Goal: Information Seeking & Learning: Learn about a topic

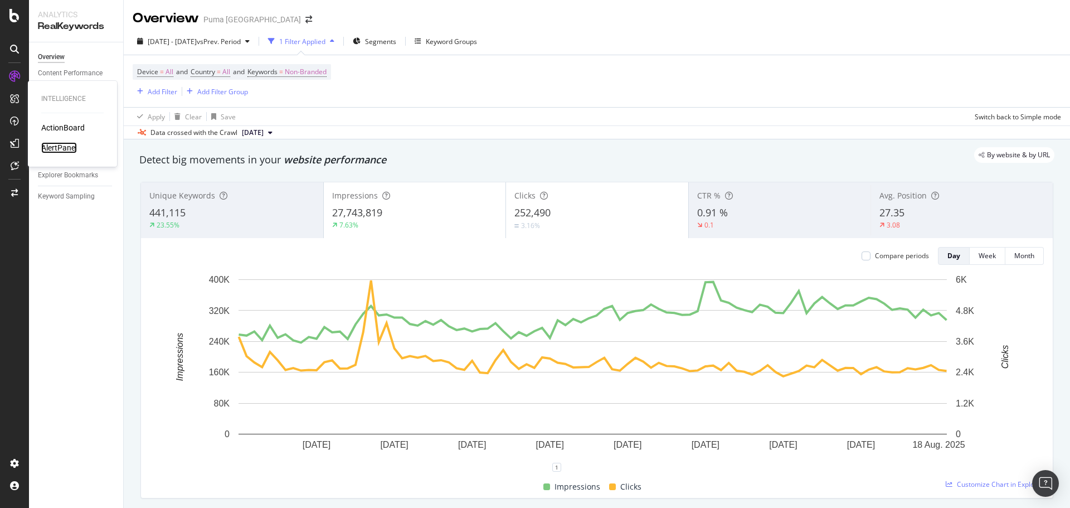
click at [75, 148] on div "AlertPanel" at bounding box center [59, 147] width 36 height 11
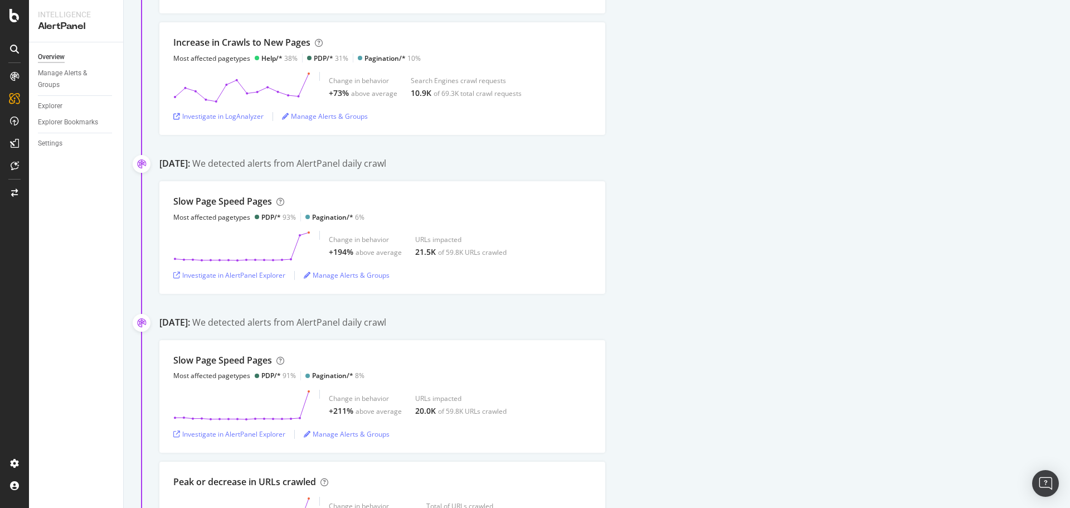
scroll to position [781, 0]
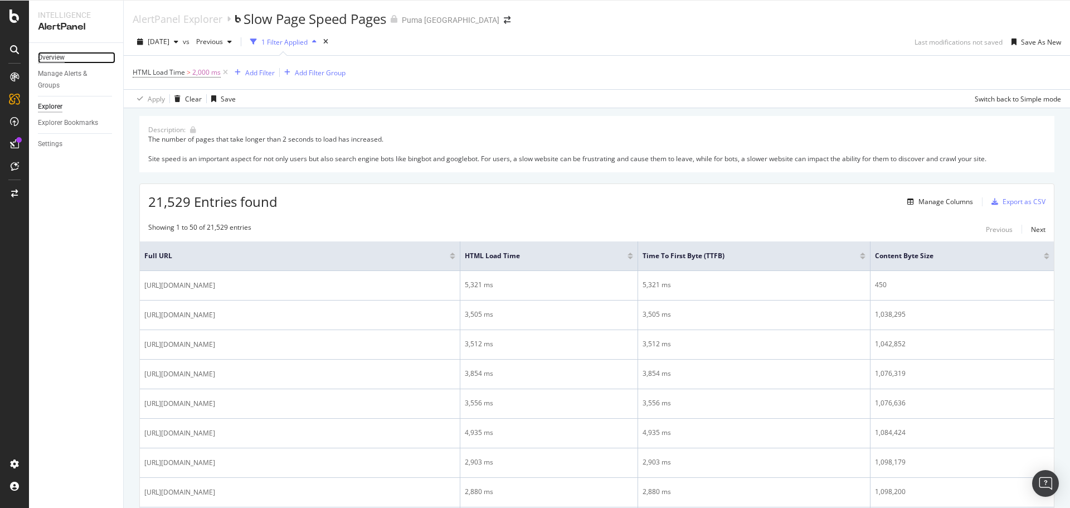
click at [62, 53] on div "Overview" at bounding box center [51, 58] width 27 height 12
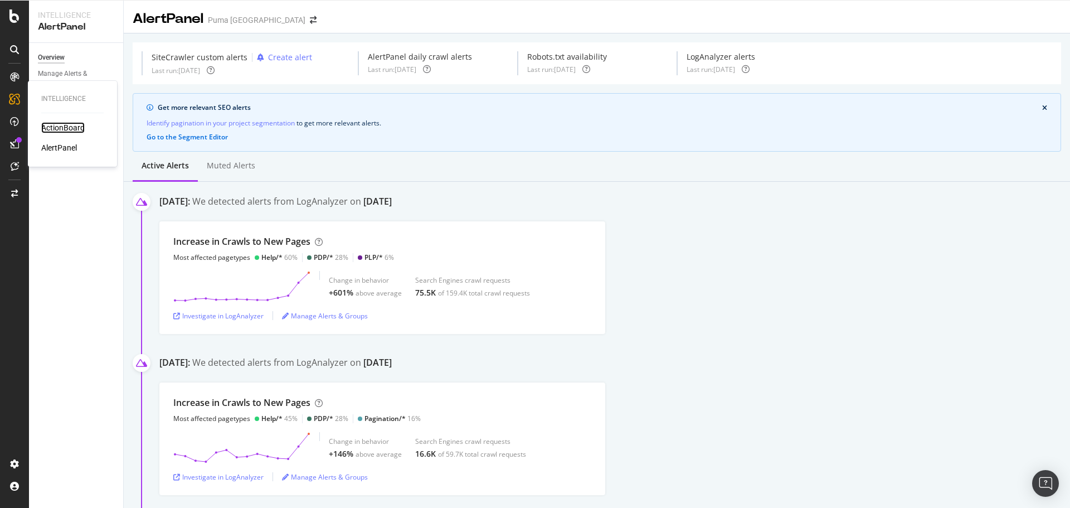
click at [58, 130] on div "ActionBoard" at bounding box center [62, 127] width 43 height 11
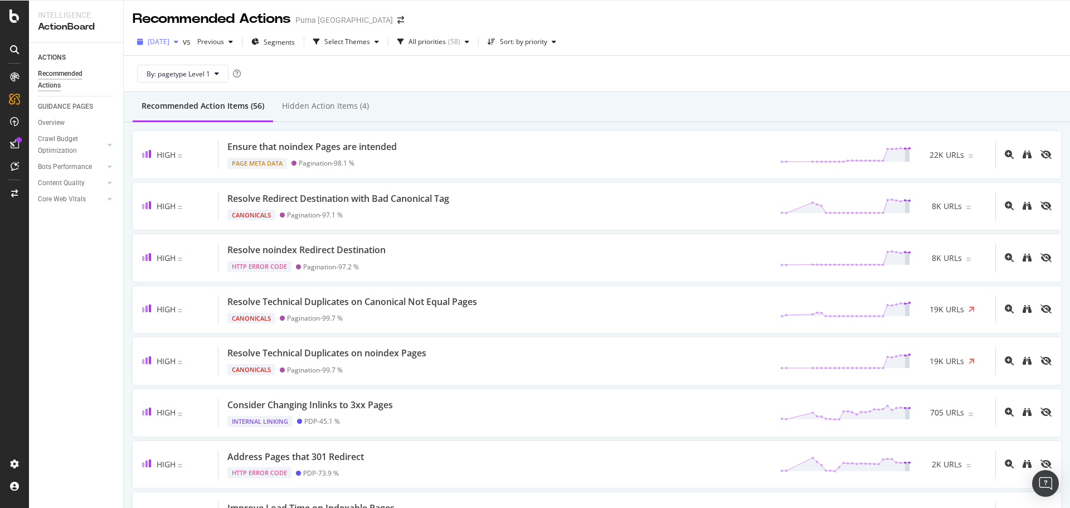
click at [169, 41] on span "[DATE]" at bounding box center [159, 41] width 22 height 9
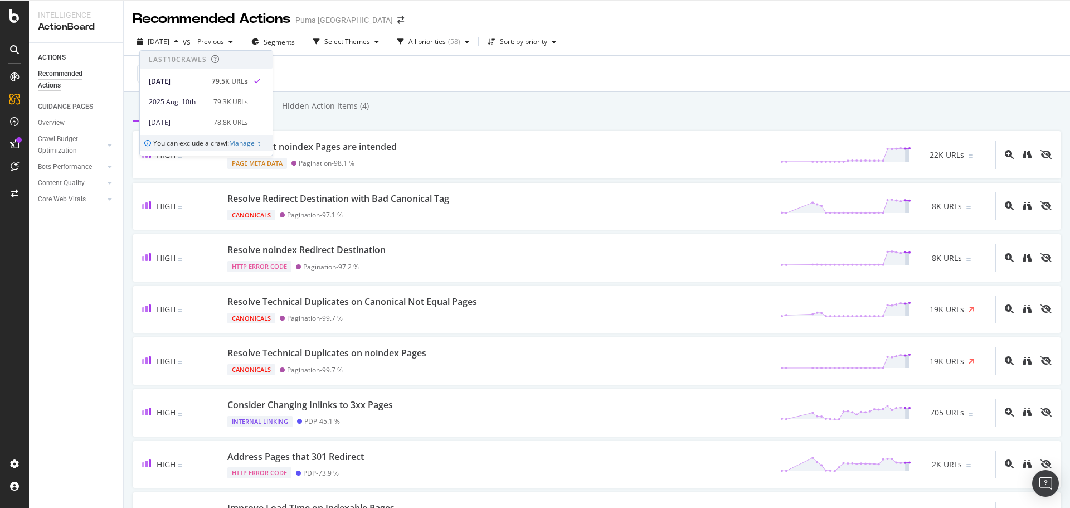
click at [328, 66] on div "By: pagetype Level 1" at bounding box center [597, 74] width 929 height 36
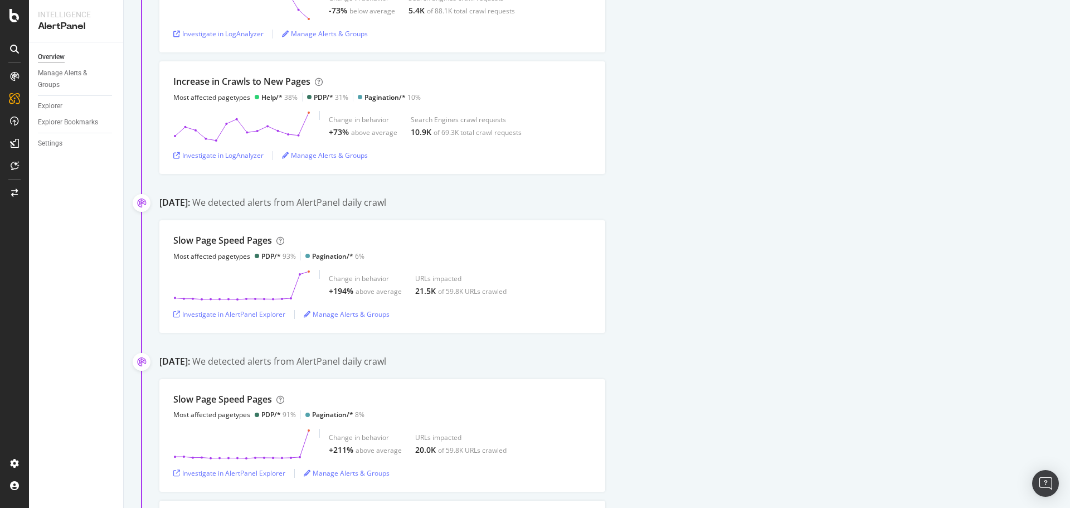
scroll to position [781, 0]
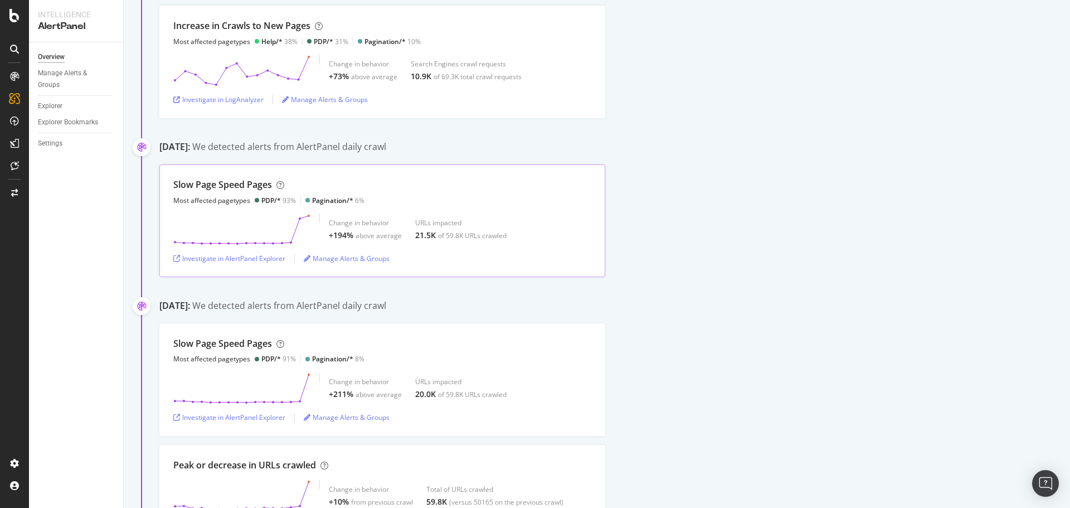
click at [351, 177] on div "Slow Page Speed Pages Most affected pagetypes PDP/* 93% Pagination/* 6% Change …" at bounding box center [382, 220] width 446 height 113
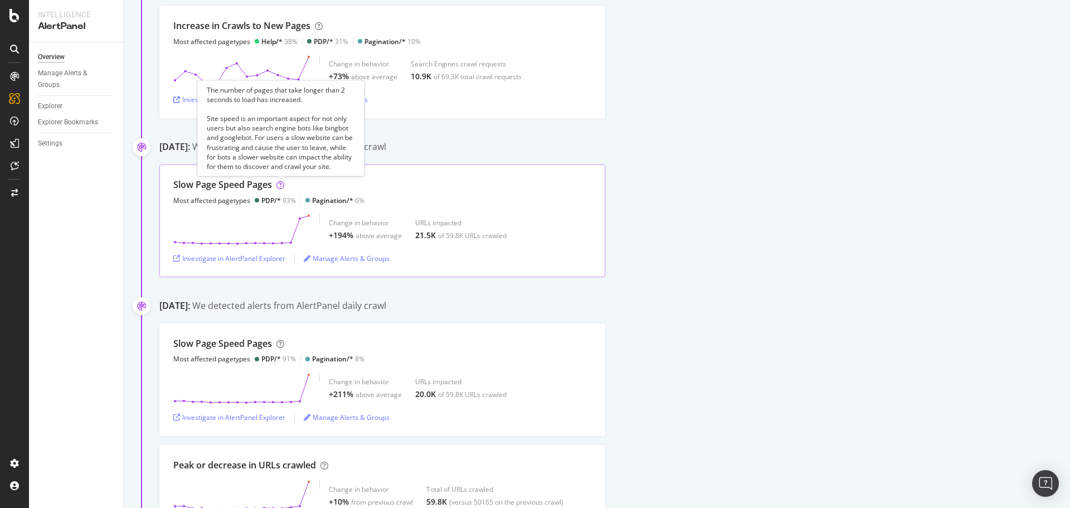
click at [282, 186] on icon at bounding box center [281, 185] width 8 height 8
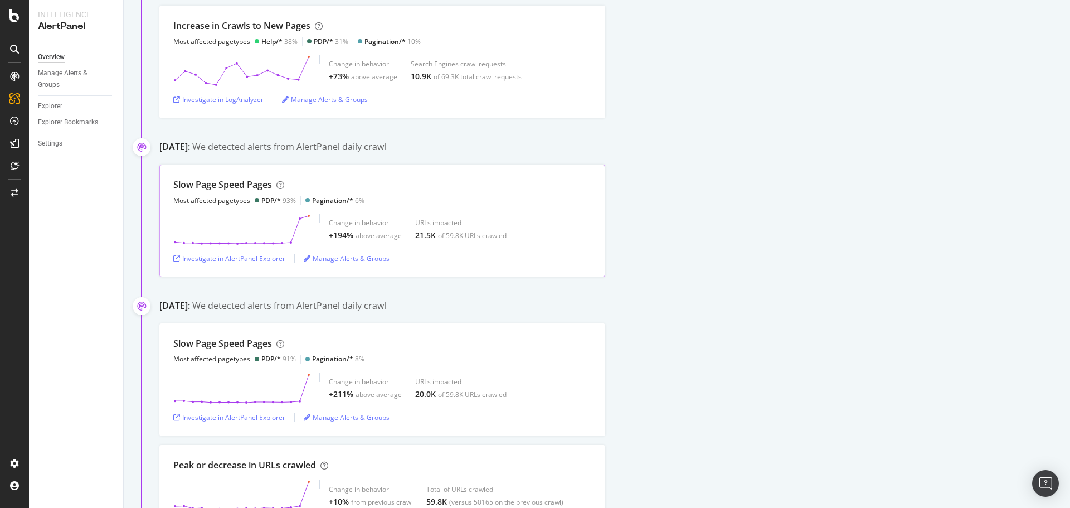
click at [254, 206] on div "Slow Page Speed Pages Most affected pagetypes PDP/* 93% Pagination/* 6% Change …" at bounding box center [382, 220] width 446 height 113
click at [240, 255] on div "Investigate in AlertPanel Explorer" at bounding box center [229, 258] width 112 height 9
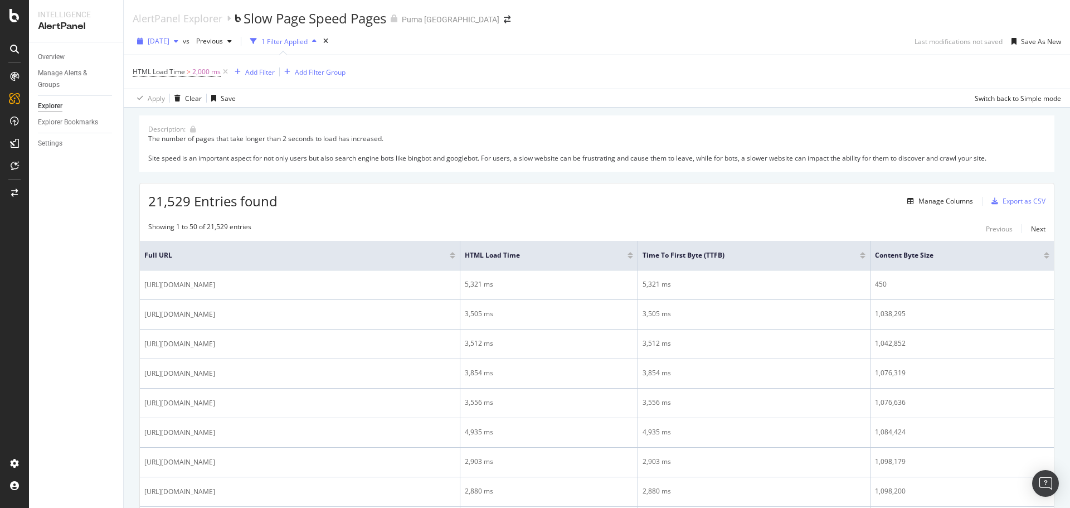
click at [181, 33] on div "2025 Aug. 22nd" at bounding box center [158, 41] width 50 height 17
click at [182, 60] on div "2025 Aug. 26th" at bounding box center [178, 64] width 58 height 10
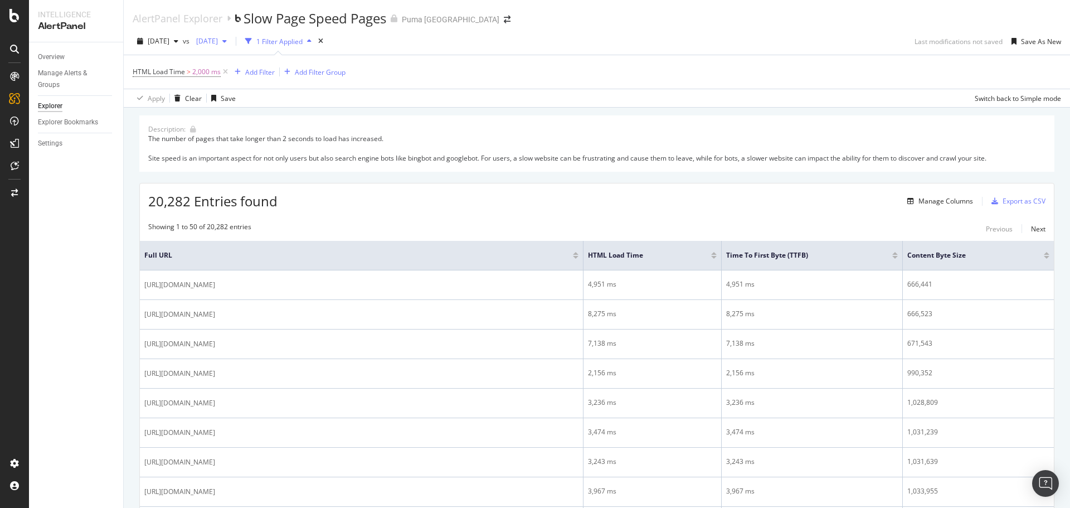
click at [218, 39] on span "2025 Aug. 21st" at bounding box center [205, 40] width 26 height 9
click at [274, 86] on div "2025 Aug. 24th 59.5K URLs" at bounding box center [266, 84] width 99 height 10
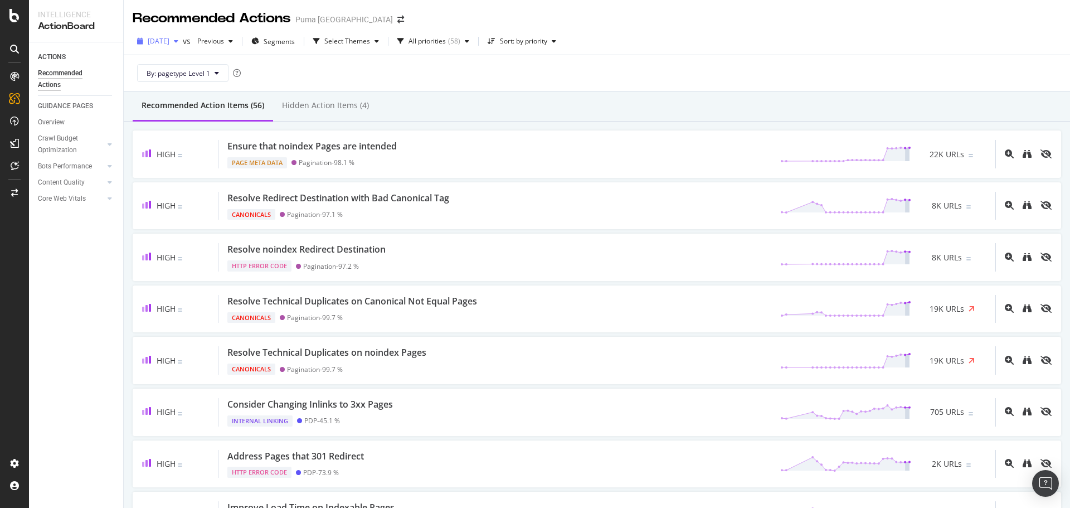
click at [169, 43] on span "[DATE]" at bounding box center [159, 40] width 22 height 9
click at [506, 76] on div "By: pagetype Level 1" at bounding box center [597, 73] width 929 height 36
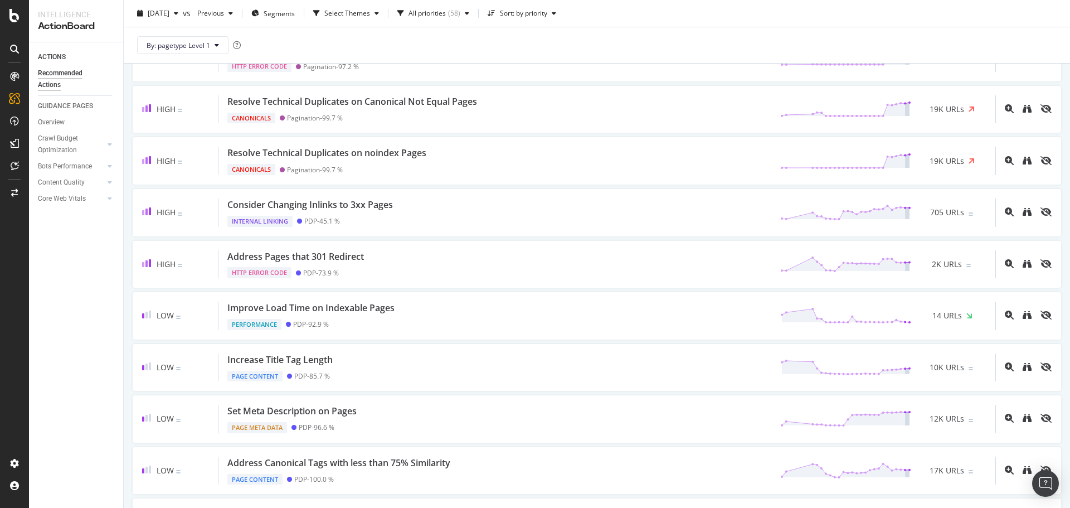
scroll to position [223, 0]
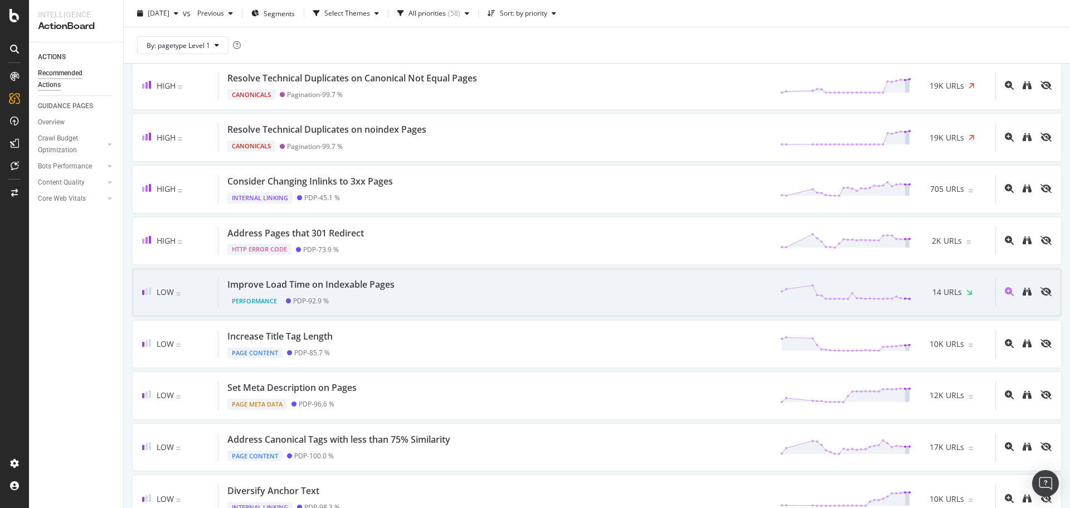
click at [420, 284] on div "Improve Load Time on Indexable Pages Performance PDP - 92.9 % 14 URLs" at bounding box center [607, 292] width 777 height 28
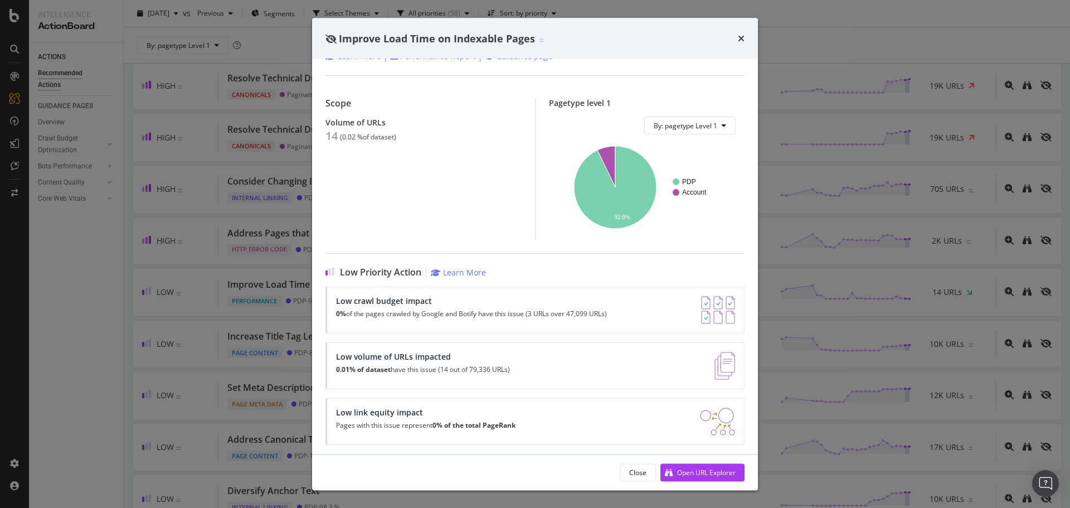
scroll to position [80, 0]
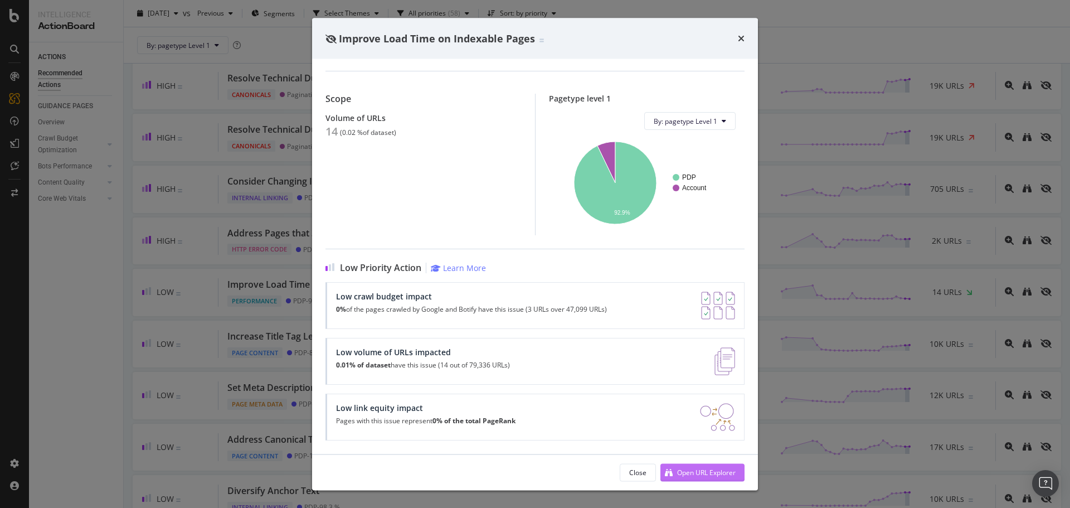
click at [695, 471] on div "Open URL Explorer" at bounding box center [706, 471] width 59 height 9
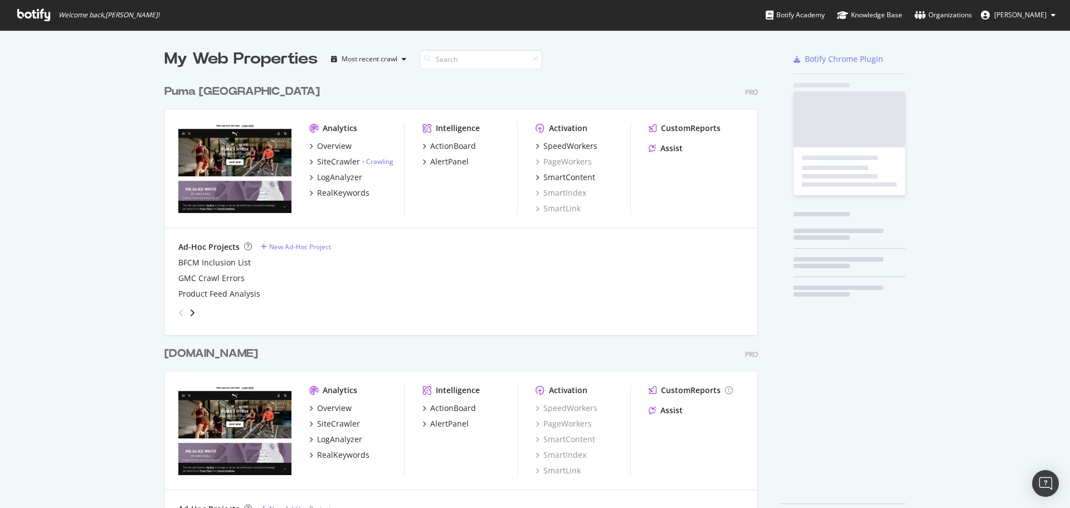
scroll to position [449, 594]
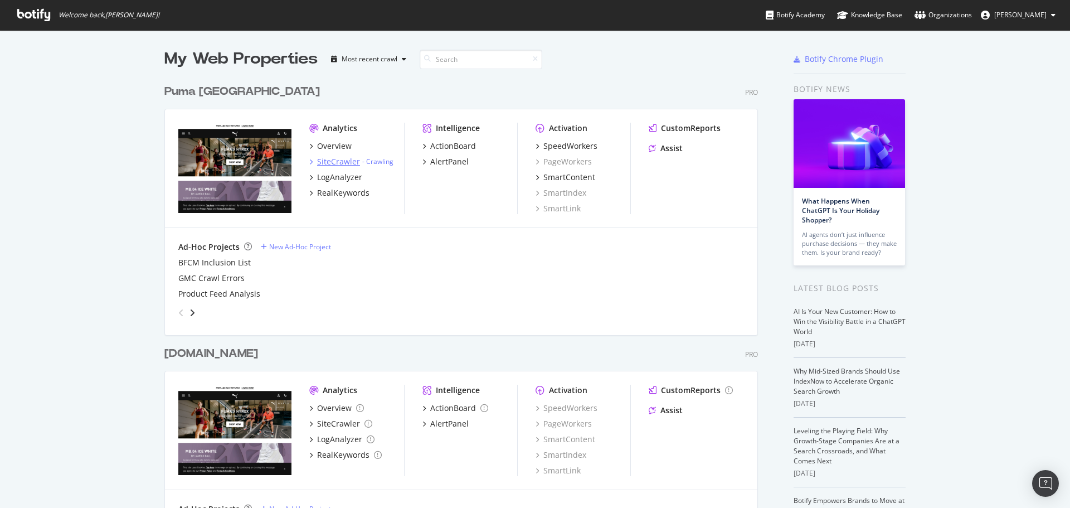
click at [337, 165] on div "SiteCrawler" at bounding box center [338, 161] width 43 height 11
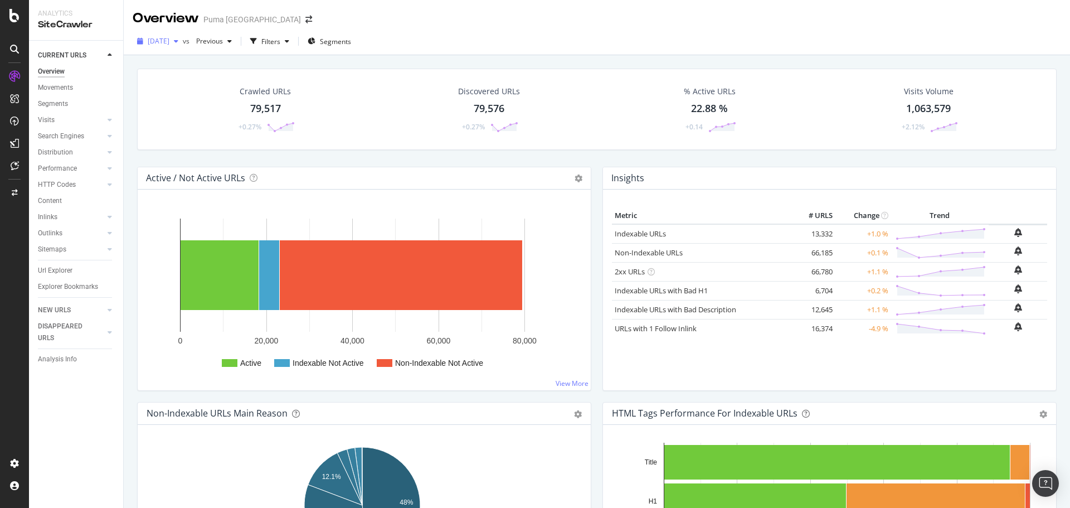
click at [168, 40] on span "[DATE]" at bounding box center [159, 40] width 22 height 9
click at [538, 37] on div "2025 Aug. 17th vs Previous Filters Segments" at bounding box center [597, 43] width 947 height 22
click at [527, 30] on div "2025 Aug. 17th vs Previous Filters Segments" at bounding box center [597, 41] width 947 height 27
click at [70, 127] on div "SiteCrawler" at bounding box center [61, 125] width 40 height 11
click at [61, 362] on div "Analysis Info" at bounding box center [57, 359] width 39 height 12
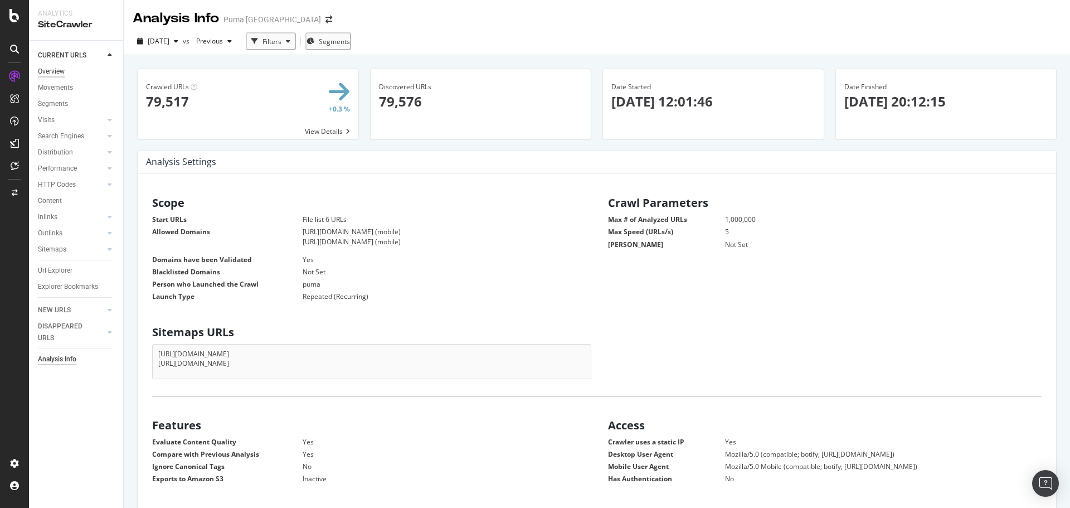
click at [64, 71] on div "Overview" at bounding box center [51, 72] width 27 height 12
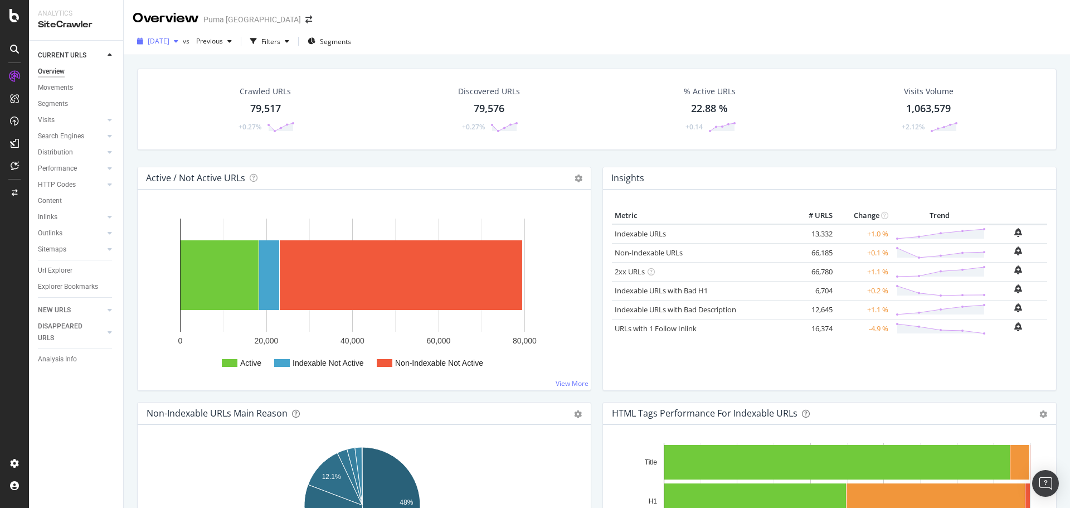
click at [169, 41] on span "[DATE]" at bounding box center [159, 40] width 22 height 9
click at [582, 23] on div "Overview Puma North America" at bounding box center [597, 14] width 947 height 28
click at [169, 41] on span "[DATE]" at bounding box center [159, 40] width 22 height 9
